Goal: Entertainment & Leisure: Consume media (video, audio)

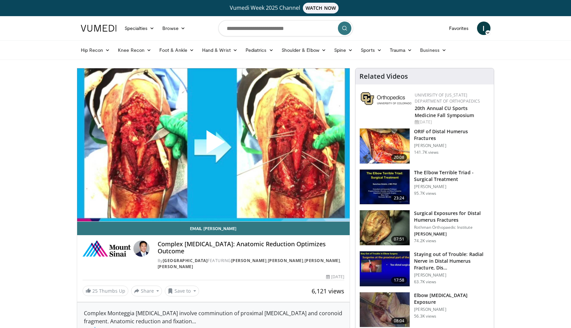
click at [213, 145] on span "Video Player" at bounding box center [213, 145] width 0 height 0
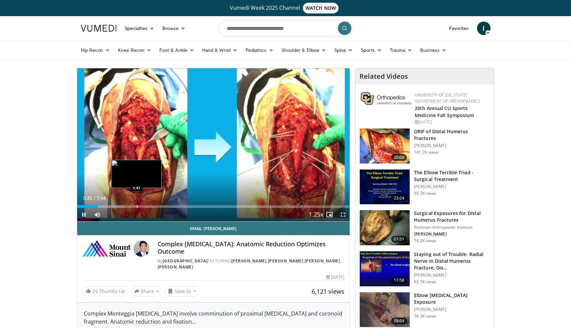
click at [137, 206] on div "Progress Bar" at bounding box center [137, 206] width 1 height 3
click at [145, 206] on div "Progress Bar" at bounding box center [145, 206] width 1 height 3
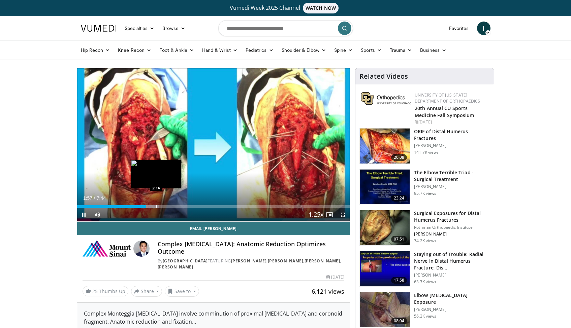
click at [156, 205] on div "Progress Bar" at bounding box center [156, 206] width 1 height 3
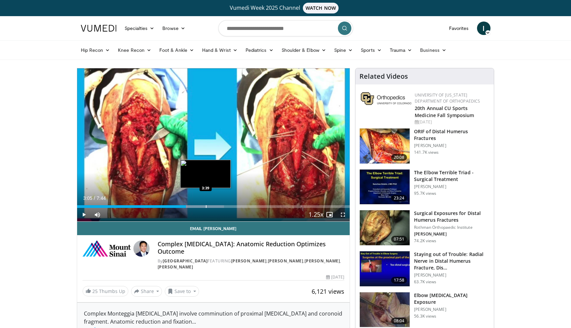
click at [206, 206] on div "Progress Bar" at bounding box center [206, 206] width 1 height 3
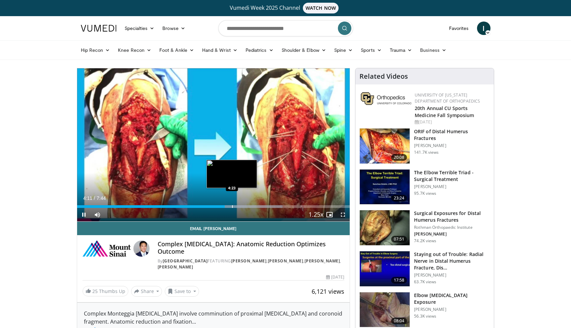
click at [232, 206] on div "Progress Bar" at bounding box center [232, 206] width 1 height 3
click at [239, 206] on div "Progress Bar" at bounding box center [239, 206] width 1 height 3
click at [246, 206] on div "Progress Bar" at bounding box center [246, 206] width 1 height 3
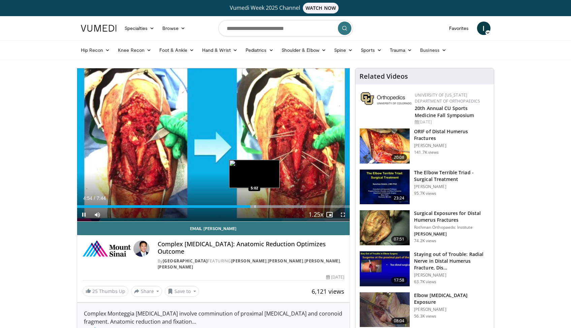
click at [255, 205] on div "Progress Bar" at bounding box center [255, 206] width 1 height 3
click at [261, 205] on div "Progress Bar" at bounding box center [261, 206] width 1 height 3
click at [268, 205] on div "Loaded : 90.52% 5:13 5:25" at bounding box center [213, 205] width 273 height 6
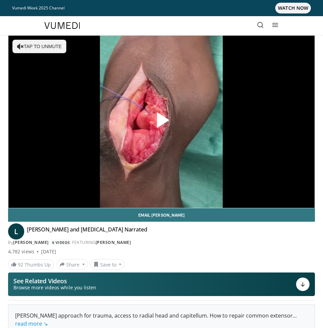
click at [162, 122] on span "Video Player" at bounding box center [162, 122] width 0 height 0
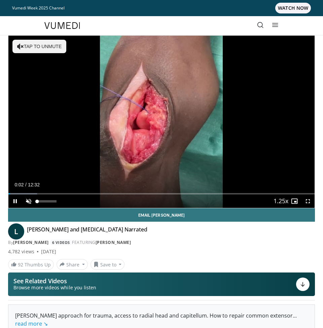
click at [30, 201] on span "Video Player" at bounding box center [28, 201] width 13 height 13
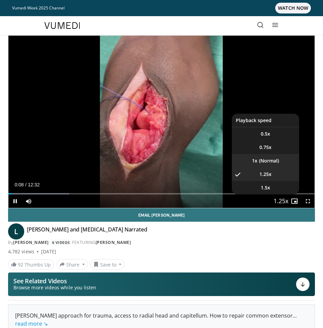
click at [267, 161] on li "1x" at bounding box center [265, 160] width 67 height 13
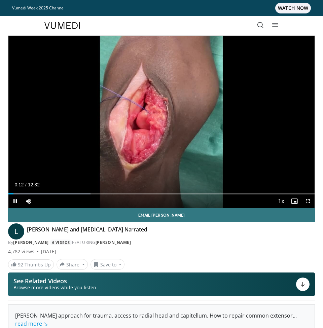
click at [306, 200] on span "Video Player" at bounding box center [307, 201] width 13 height 13
